Goal: Task Accomplishment & Management: Use online tool/utility

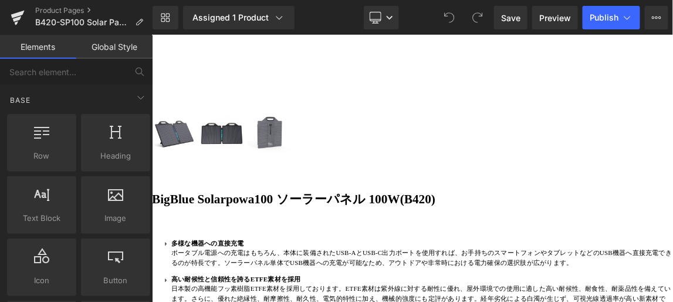
scroll to position [693, 0]
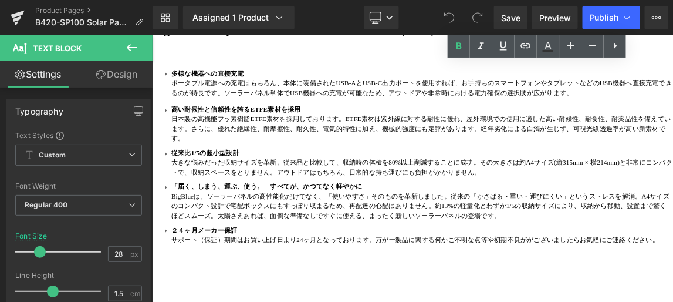
scroll to position [907, 0]
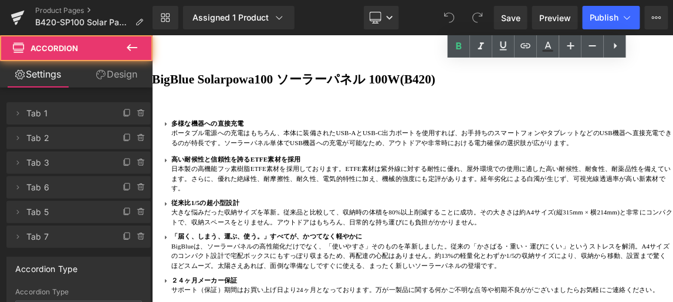
scroll to position [844, 0]
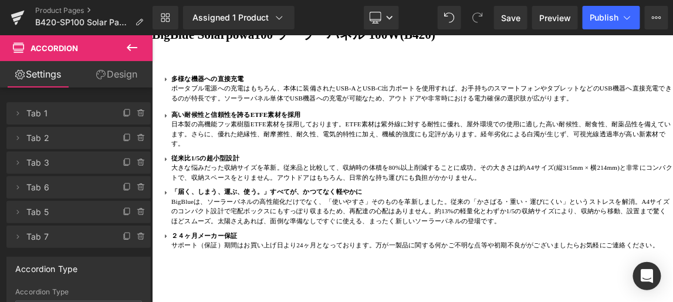
scroll to position [951, 0]
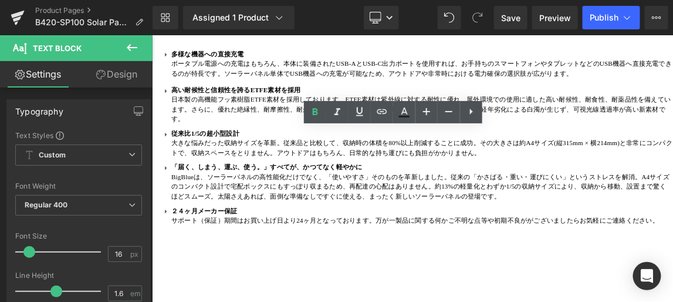
drag, startPoint x: 480, startPoint y: 172, endPoint x: 215, endPoint y: 171, distance: 264.7
paste div
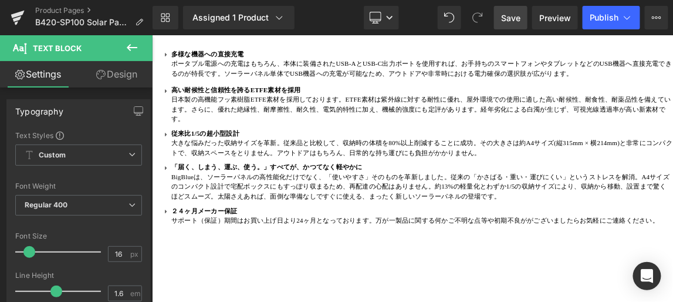
click at [512, 15] on span "Save" at bounding box center [510, 18] width 19 height 12
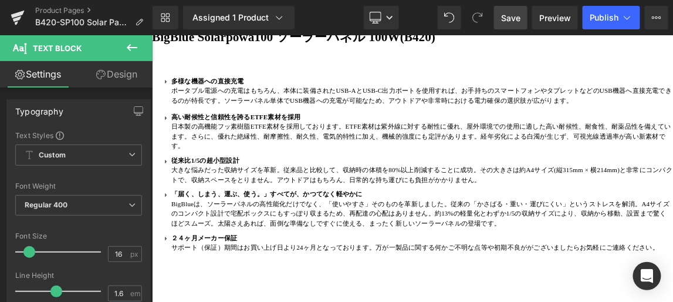
scroll to position [897, 0]
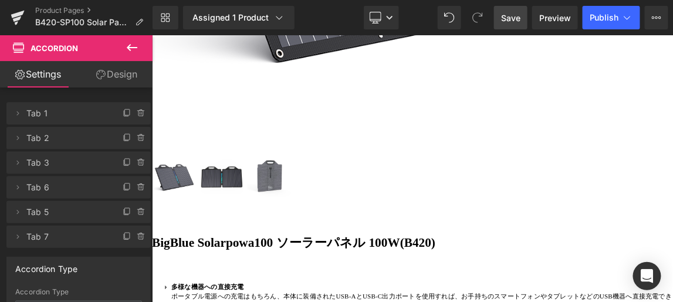
scroll to position [578, 0]
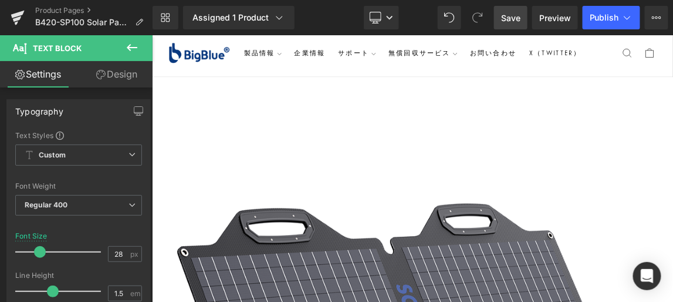
scroll to position [0, 0]
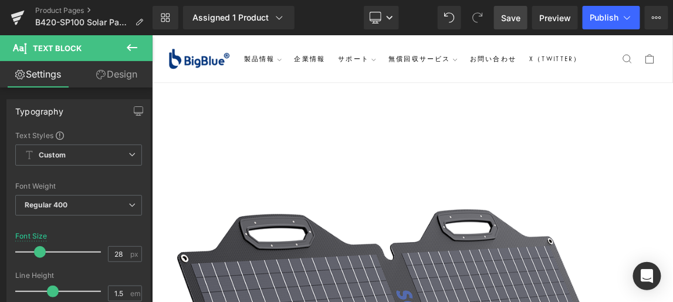
click at [511, 18] on span "Save" at bounding box center [510, 18] width 19 height 12
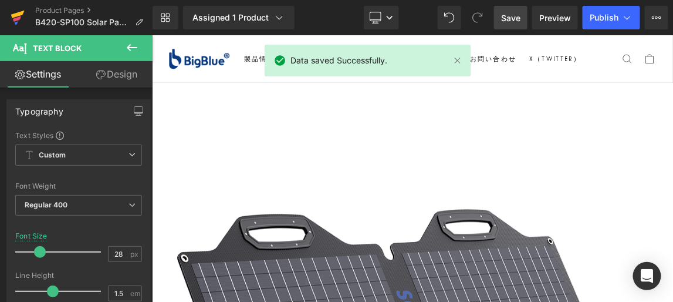
click at [15, 15] on icon at bounding box center [17, 15] width 13 height 8
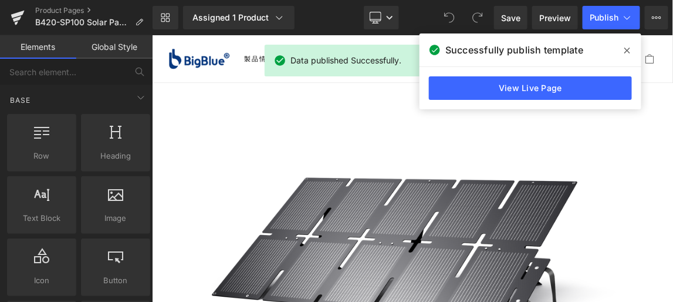
click at [630, 49] on icon at bounding box center [628, 50] width 6 height 9
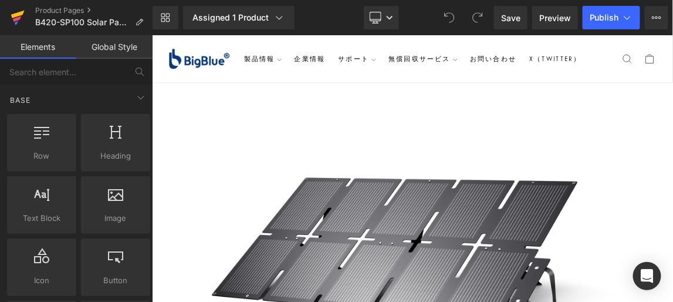
click at [18, 15] on icon at bounding box center [17, 15] width 13 height 8
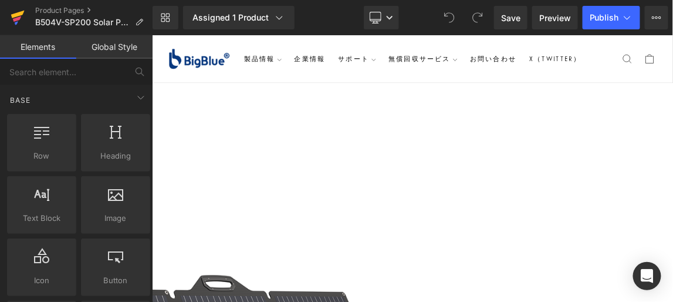
click at [18, 18] on icon at bounding box center [17, 18] width 8 height 5
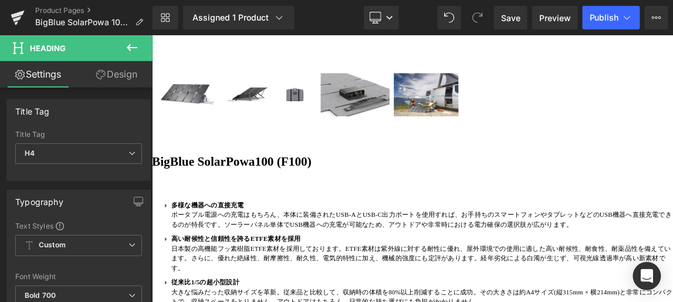
drag, startPoint x: 390, startPoint y: 69, endPoint x: 410, endPoint y: 202, distance: 135.3
click at [390, 69] on div "Sale Off (P) Image" at bounding box center [506, 74] width 710 height 910
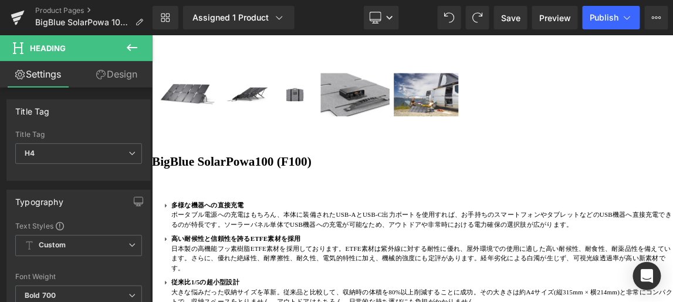
click at [352, 96] on div "Sale Off (P) Image" at bounding box center [506, 74] width 710 height 910
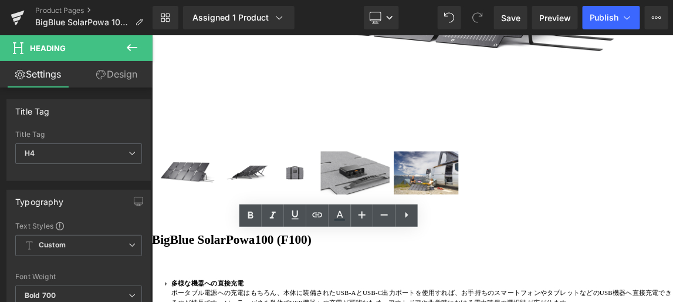
drag, startPoint x: 151, startPoint y: 35, endPoint x: 475, endPoint y: 283, distance: 407.7
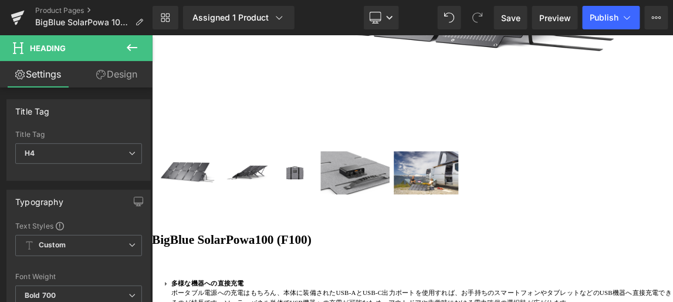
click at [607, 16] on span "Publish" at bounding box center [604, 17] width 29 height 9
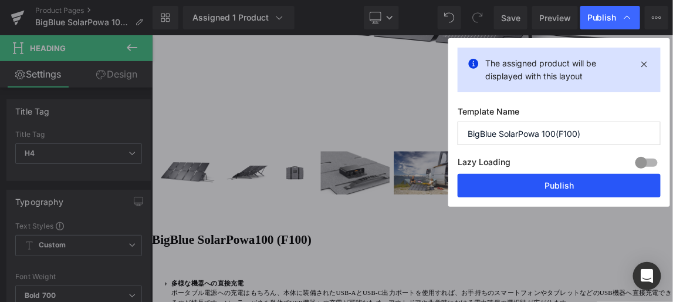
click at [552, 182] on button "Publish" at bounding box center [559, 185] width 203 height 23
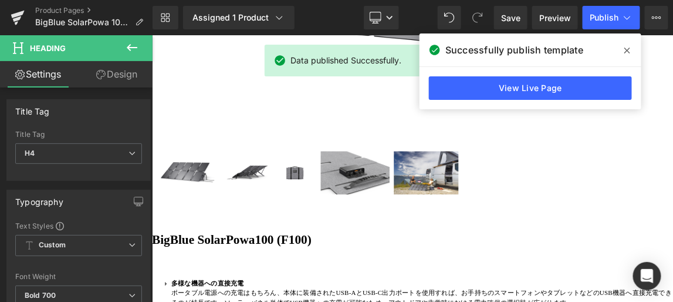
drag, startPoint x: 627, startPoint y: 50, endPoint x: 637, endPoint y: 20, distance: 31.6
click at [627, 50] on icon at bounding box center [628, 51] width 6 height 6
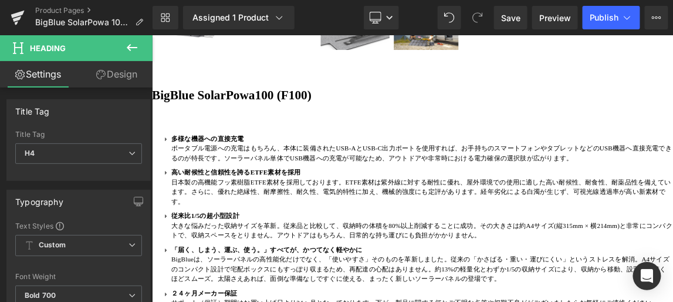
scroll to position [587, 0]
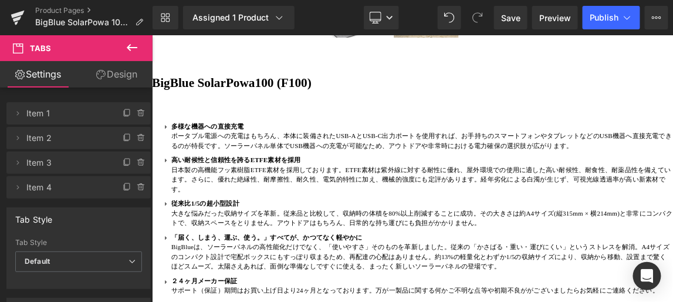
click at [123, 76] on link "Design" at bounding box center [117, 74] width 76 height 26
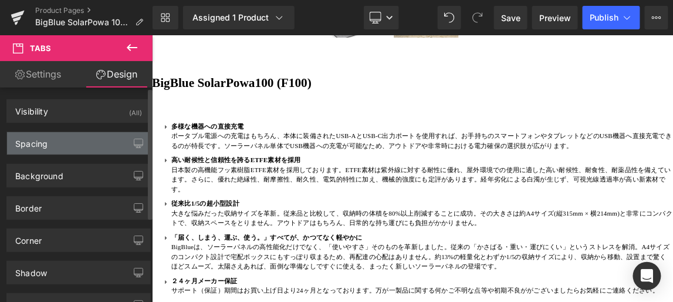
type input "0"
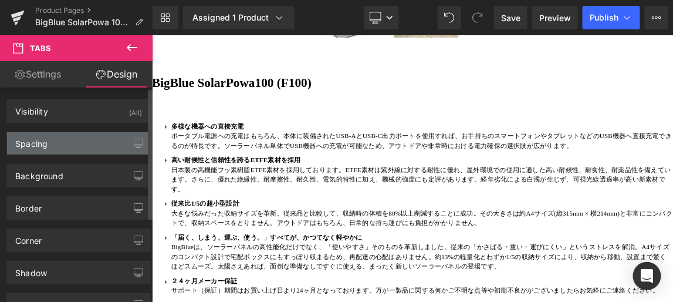
type input "0"
click at [105, 143] on div "Spacing" at bounding box center [78, 143] width 143 height 22
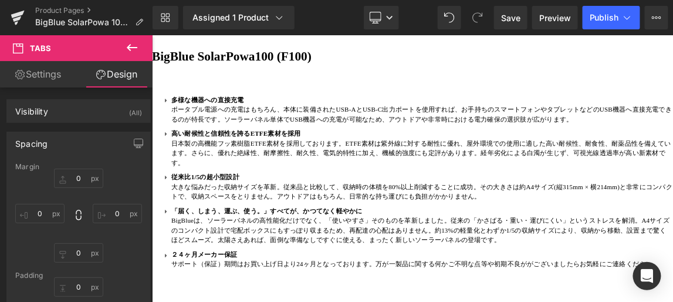
scroll to position [640, 0]
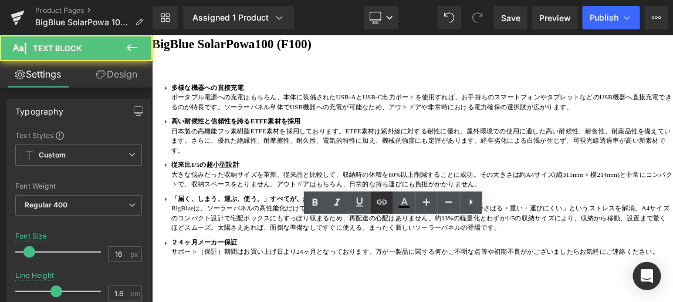
click at [373, 206] on link at bounding box center [382, 202] width 22 height 22
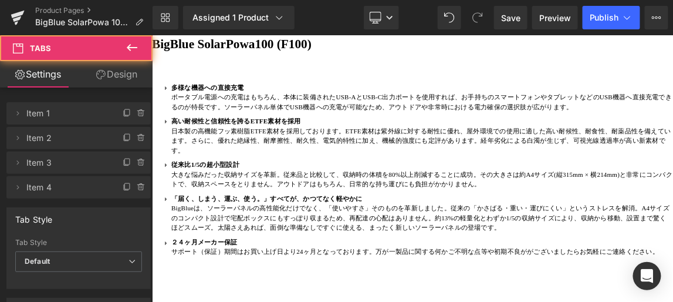
scroll to position [747, 0]
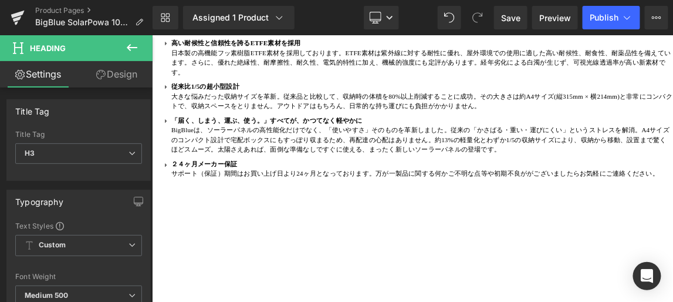
click at [127, 75] on link "Design" at bounding box center [117, 74] width 76 height 26
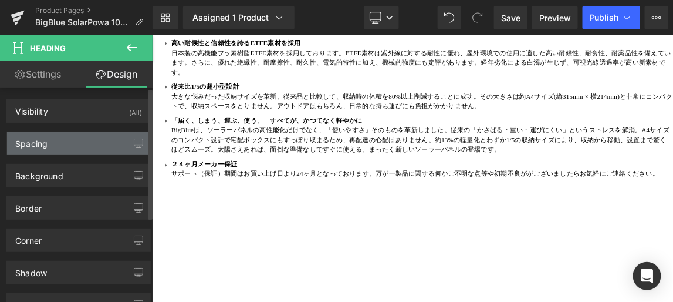
click at [106, 140] on div "Spacing" at bounding box center [78, 143] width 143 height 22
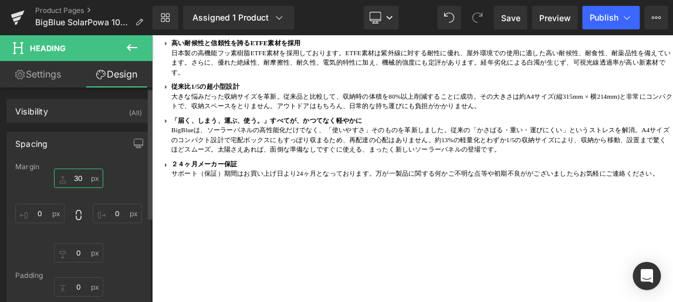
click at [77, 177] on input "30" at bounding box center [78, 177] width 49 height 19
type input "60"
click at [607, 16] on span "Publish" at bounding box center [604, 17] width 29 height 9
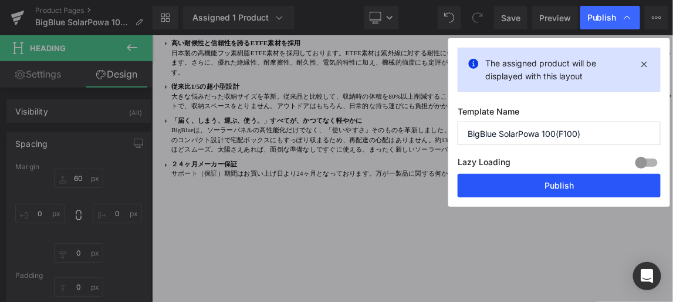
click at [560, 184] on button "Publish" at bounding box center [559, 185] width 203 height 23
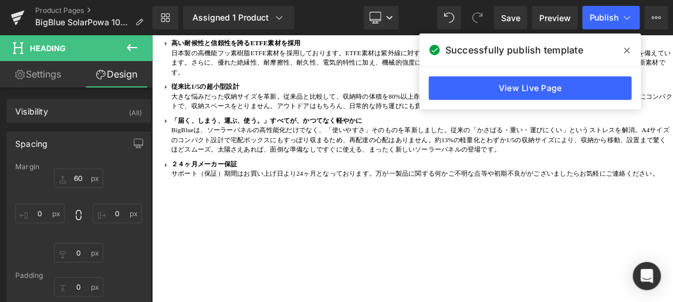
click at [627, 50] on icon at bounding box center [628, 51] width 6 height 6
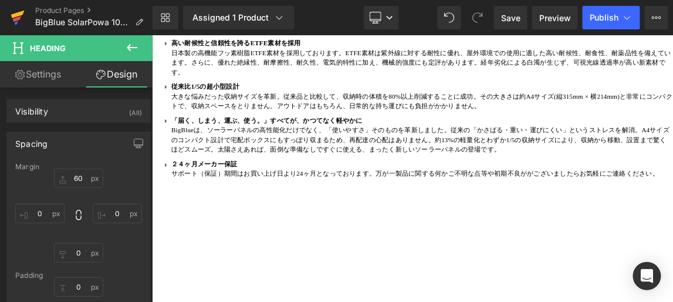
click at [19, 17] on icon at bounding box center [17, 18] width 8 height 5
